Goal: Information Seeking & Learning: Learn about a topic

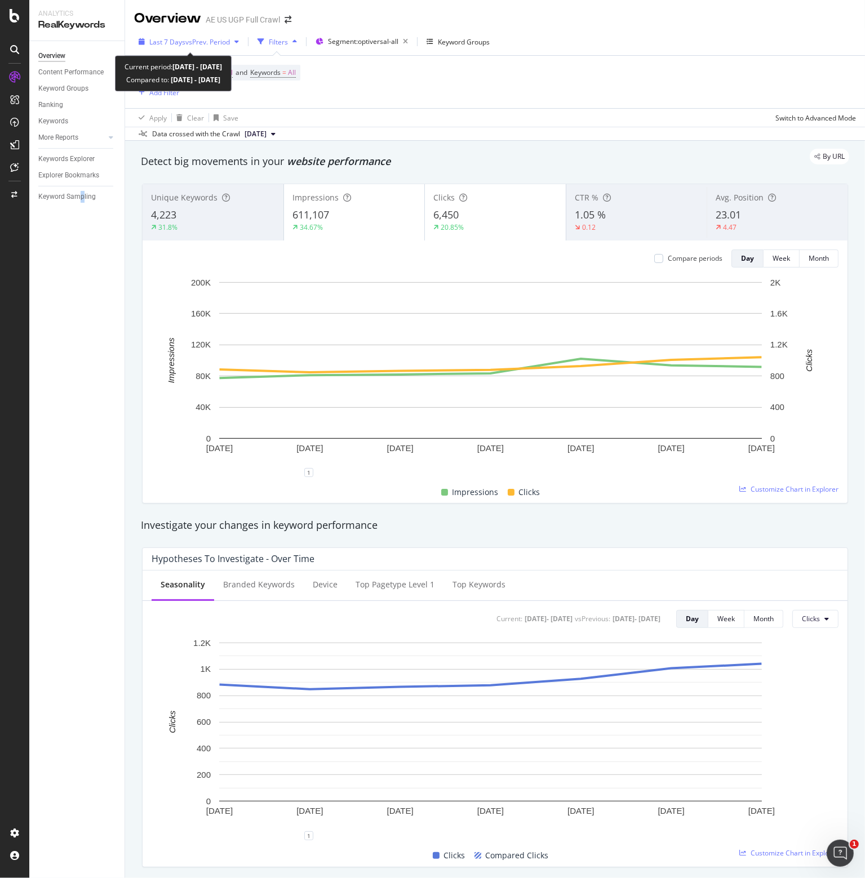
click at [215, 41] on span "vs Prev. Period" at bounding box center [207, 42] width 44 height 10
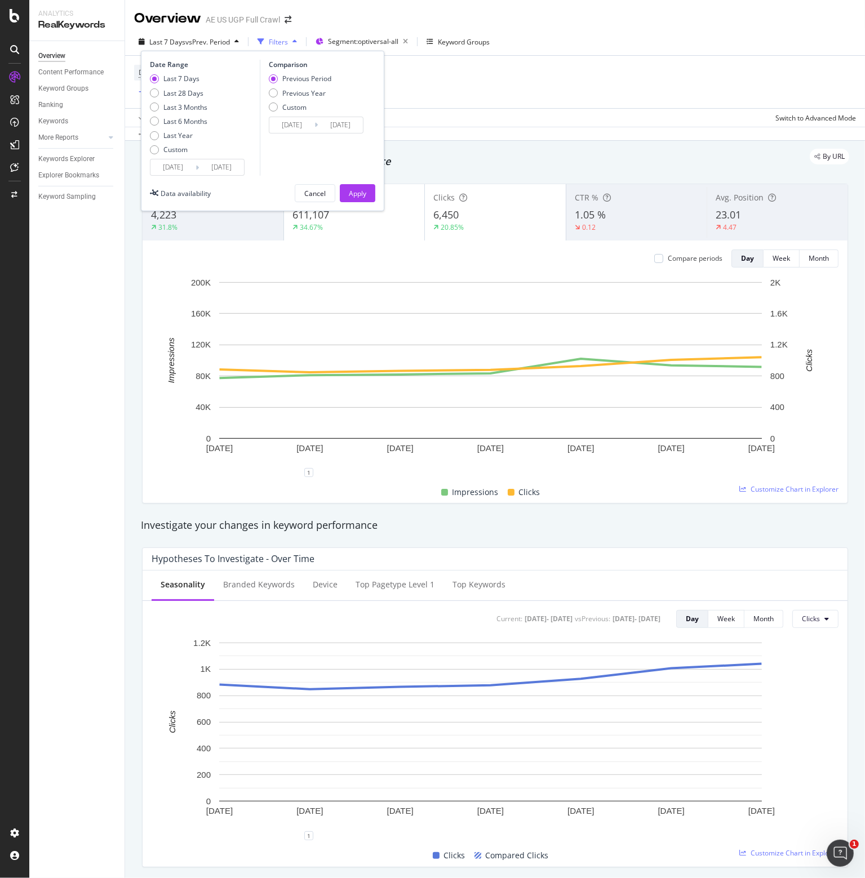
click at [457, 88] on div "Device = All and Country = All and Keywords = All Add Filter" at bounding box center [494, 82] width 721 height 52
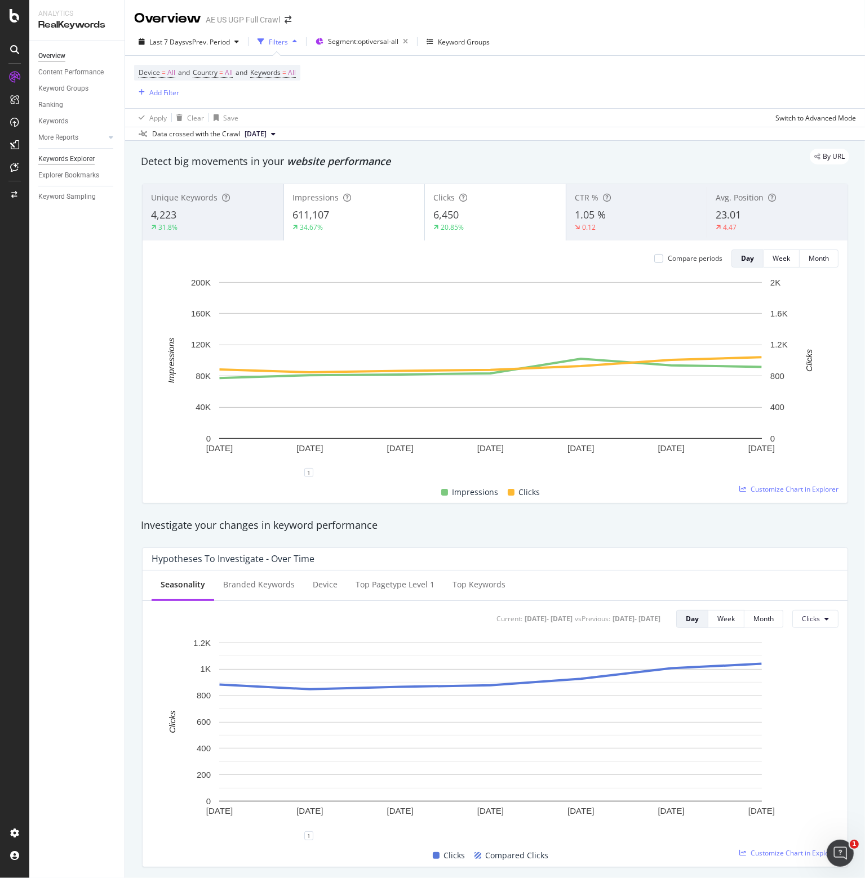
click at [70, 161] on div "Keywords Explorer" at bounding box center [66, 159] width 56 height 12
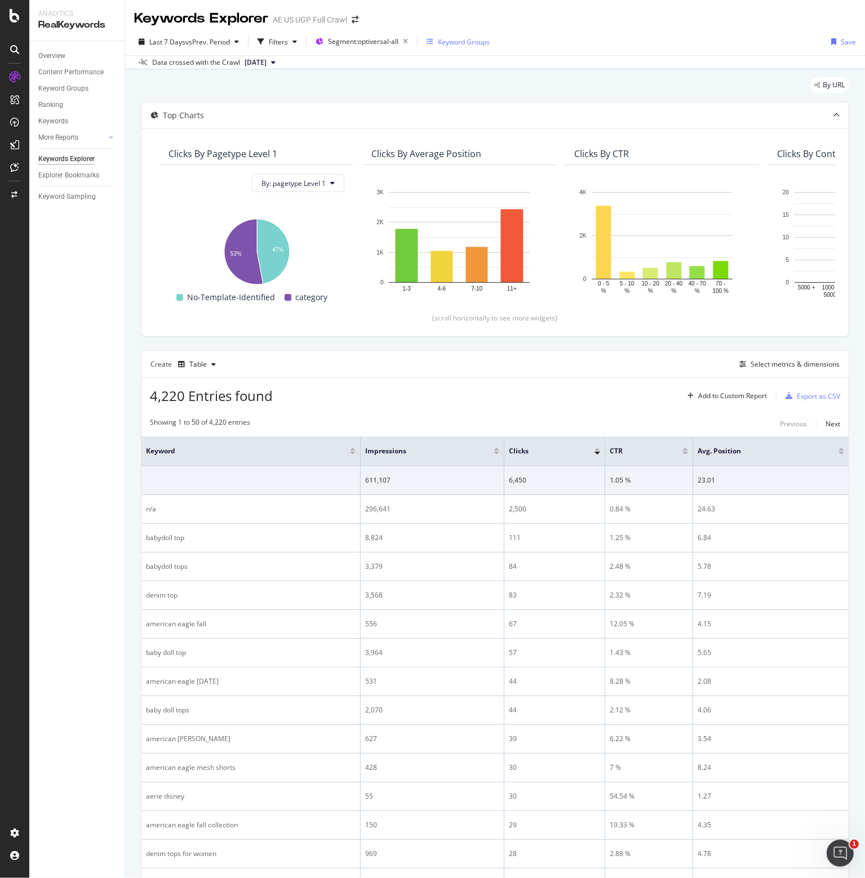
click at [450, 42] on div "Keyword Groups" at bounding box center [464, 42] width 52 height 10
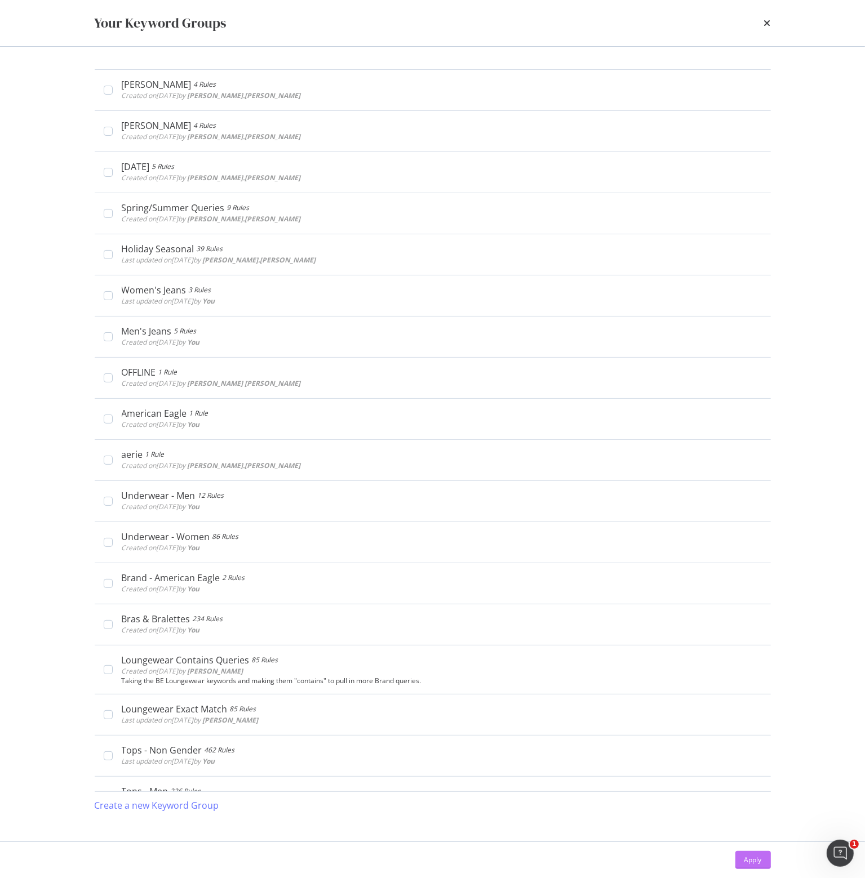
click at [748, 859] on div "Apply" at bounding box center [752, 860] width 17 height 10
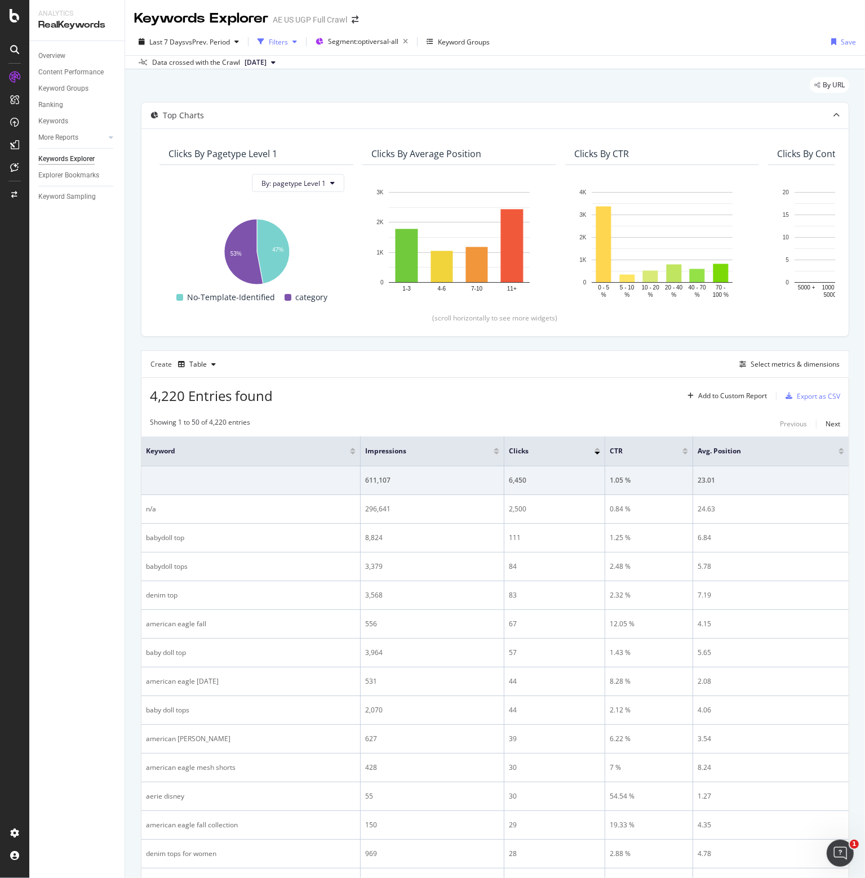
click at [281, 39] on div "Filters" at bounding box center [278, 42] width 19 height 10
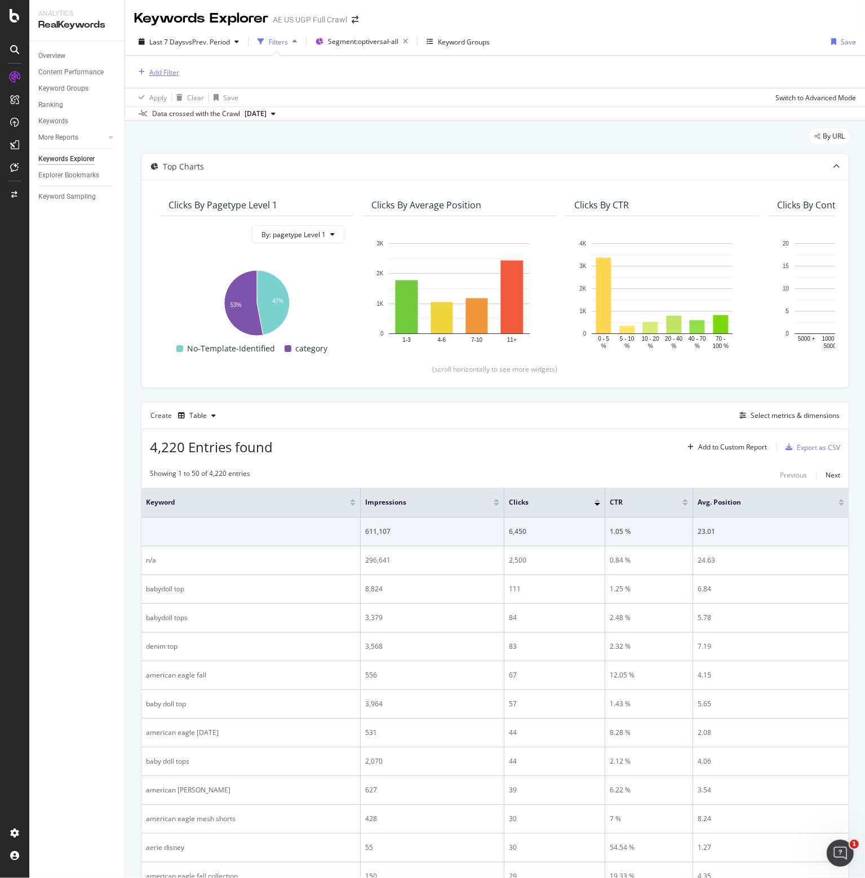
click at [155, 66] on div "Add Filter" at bounding box center [156, 72] width 45 height 12
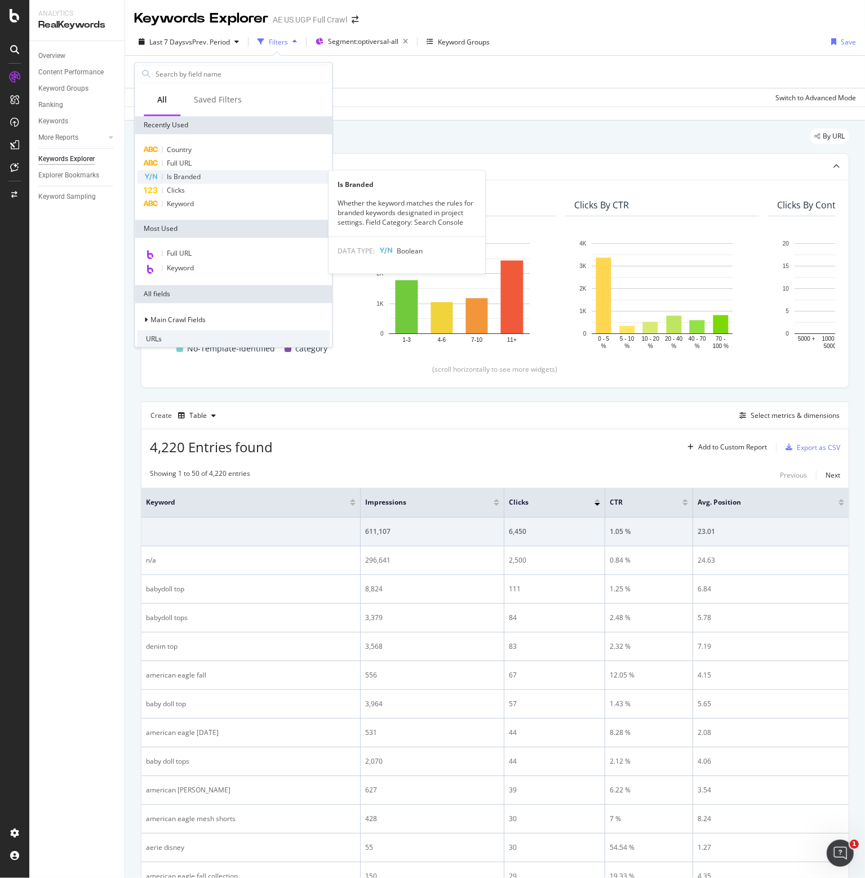
click at [166, 173] on div "Is Branded" at bounding box center [233, 177] width 193 height 14
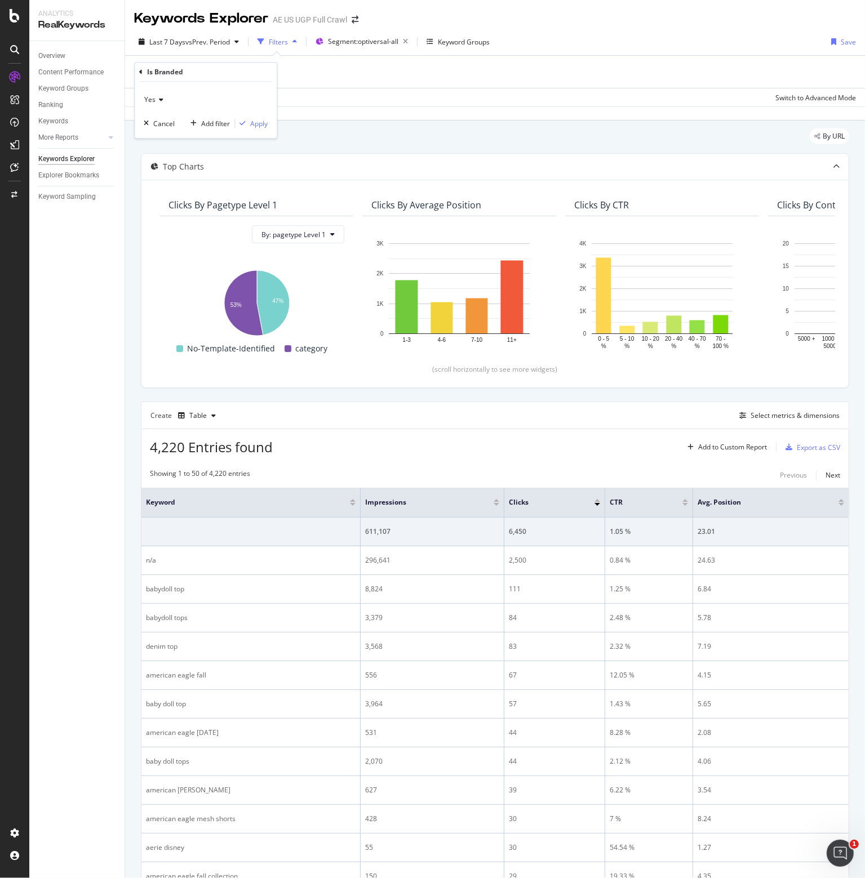
click at [155, 94] on div "Yes" at bounding box center [206, 100] width 124 height 18
click at [157, 137] on span "No" at bounding box center [153, 138] width 9 height 10
click at [255, 122] on div "Apply" at bounding box center [258, 124] width 17 height 10
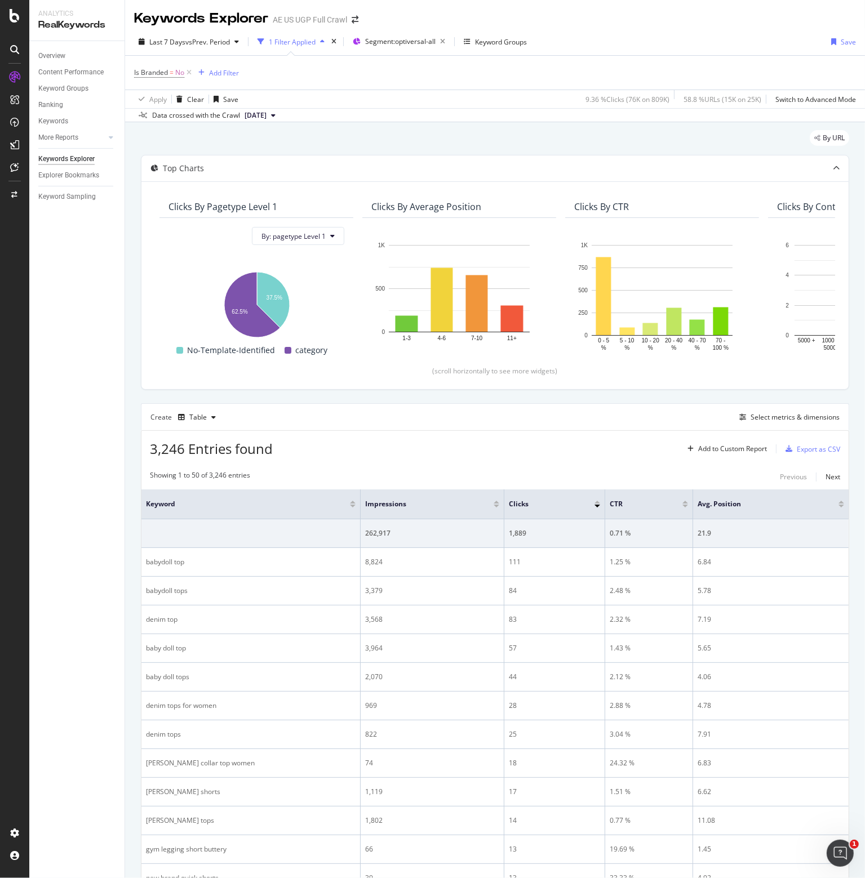
click at [496, 505] on div at bounding box center [496, 506] width 6 height 3
click at [838, 505] on div at bounding box center [841, 506] width 6 height 3
click at [838, 501] on div at bounding box center [841, 502] width 6 height 3
click at [221, 69] on div "Add Filter" at bounding box center [224, 73] width 30 height 10
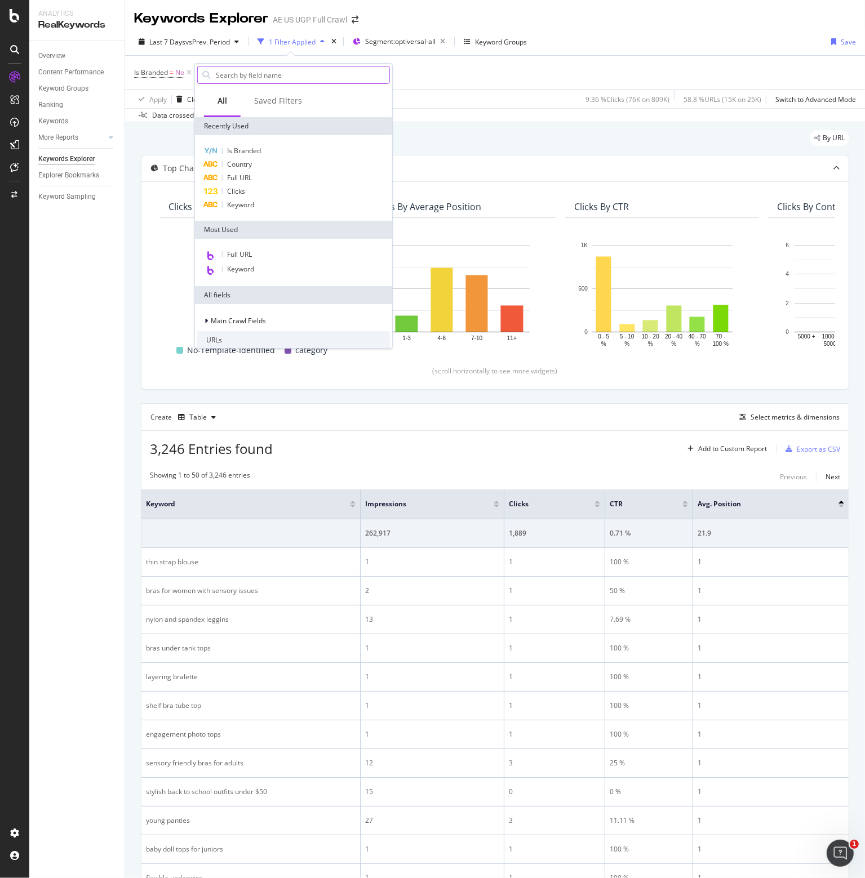
click at [245, 74] on input "text" at bounding box center [302, 74] width 175 height 17
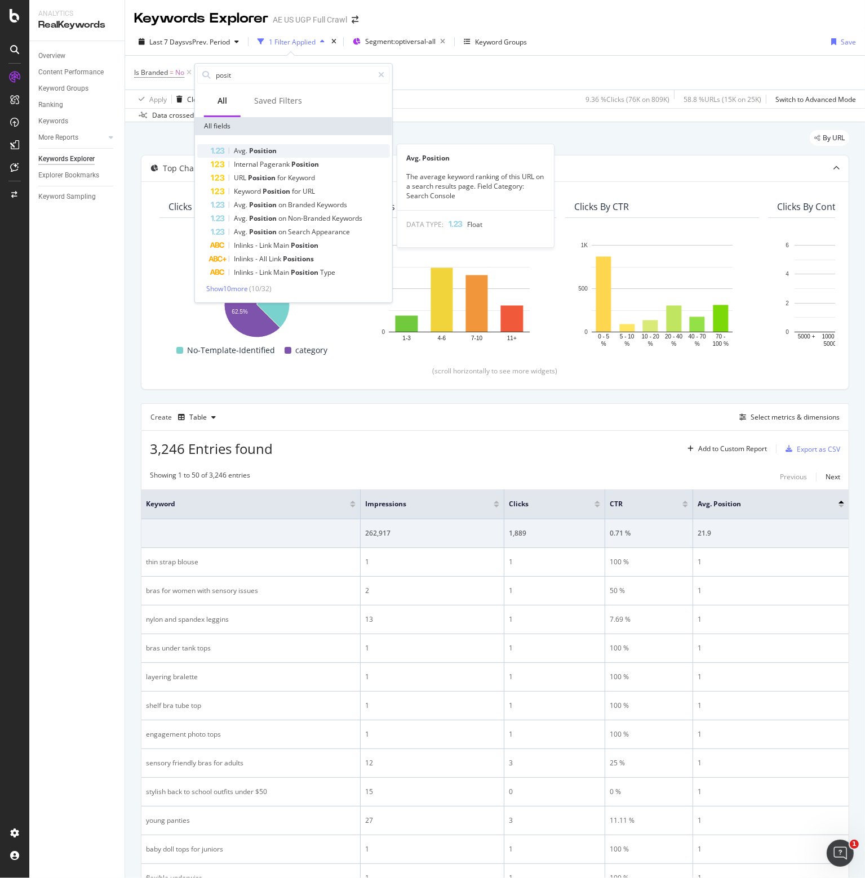
type input "posit"
click at [240, 150] on span "Avg." at bounding box center [241, 151] width 15 height 10
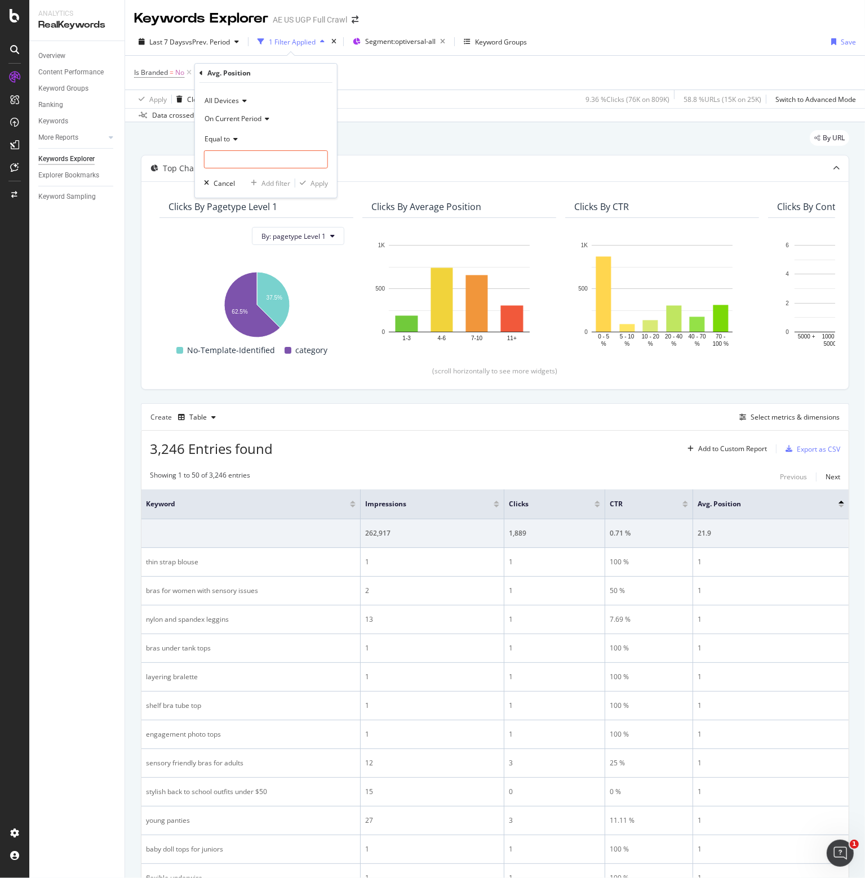
click at [237, 142] on icon at bounding box center [234, 139] width 8 height 7
click at [231, 189] on span "Less than" at bounding box center [225, 192] width 30 height 10
click at [230, 157] on input "number" at bounding box center [266, 159] width 124 height 18
click at [230, 141] on span "Less than" at bounding box center [219, 139] width 30 height 10
click at [228, 206] on span "Less than or equal to" at bounding box center [242, 207] width 65 height 10
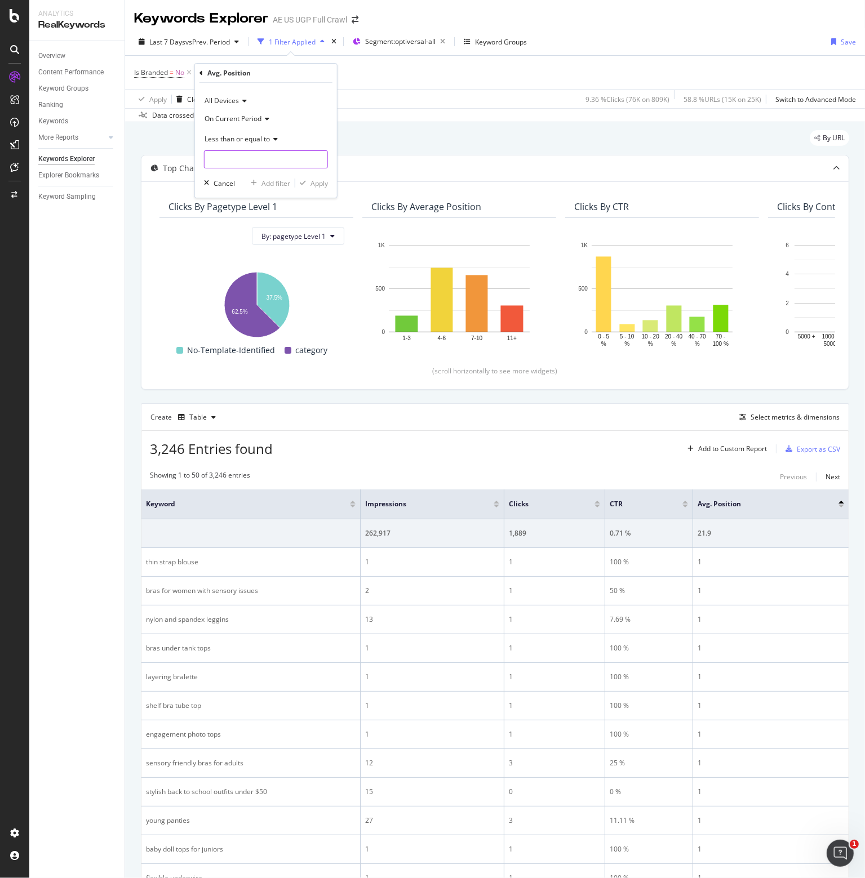
click at [228, 160] on input "number" at bounding box center [266, 159] width 124 height 18
type input "3"
click at [311, 182] on div "Apply" at bounding box center [318, 184] width 17 height 10
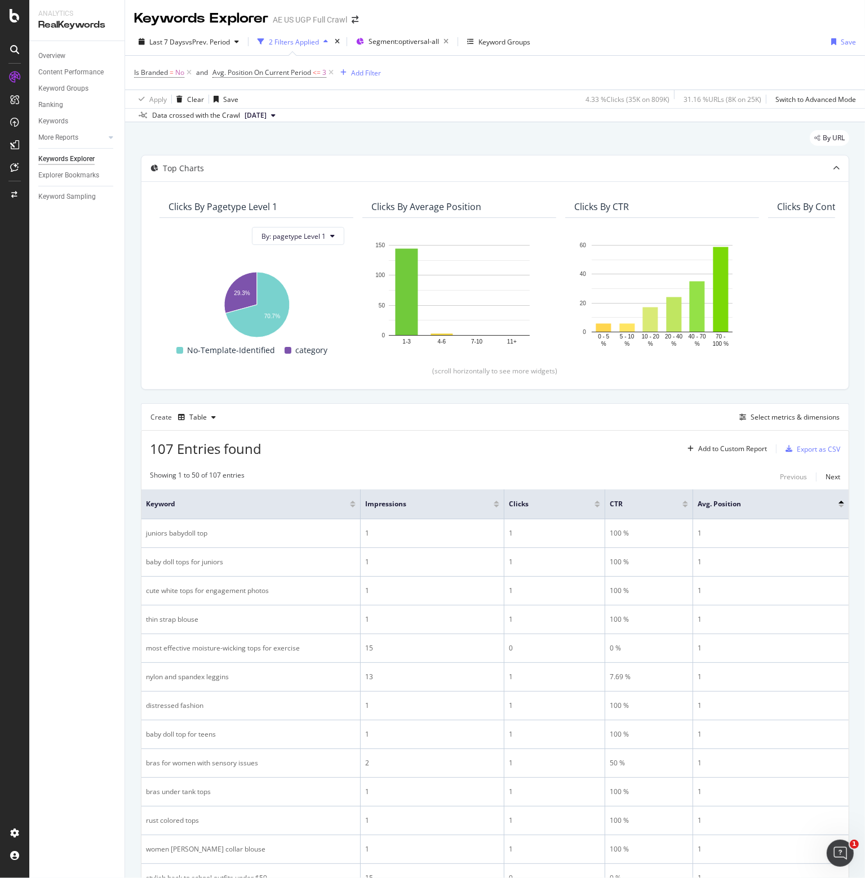
click at [596, 505] on div at bounding box center [597, 506] width 6 height 3
